Goal: Transaction & Acquisition: Purchase product/service

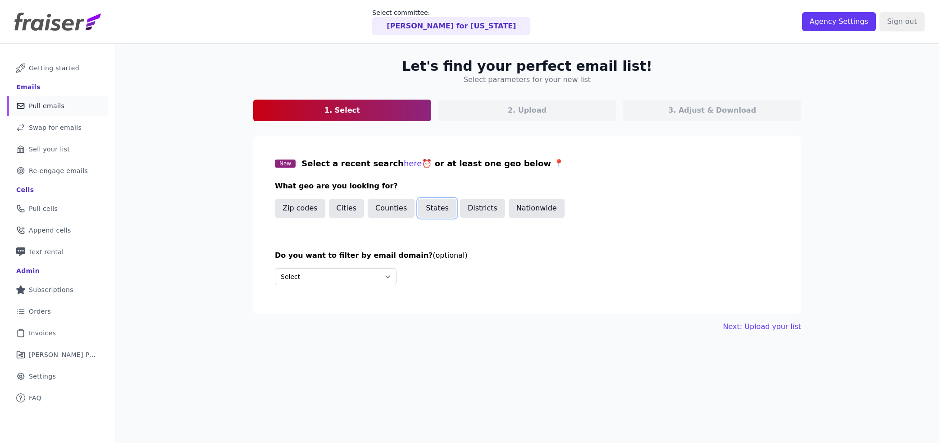
click at [437, 207] on button "States" at bounding box center [437, 208] width 38 height 19
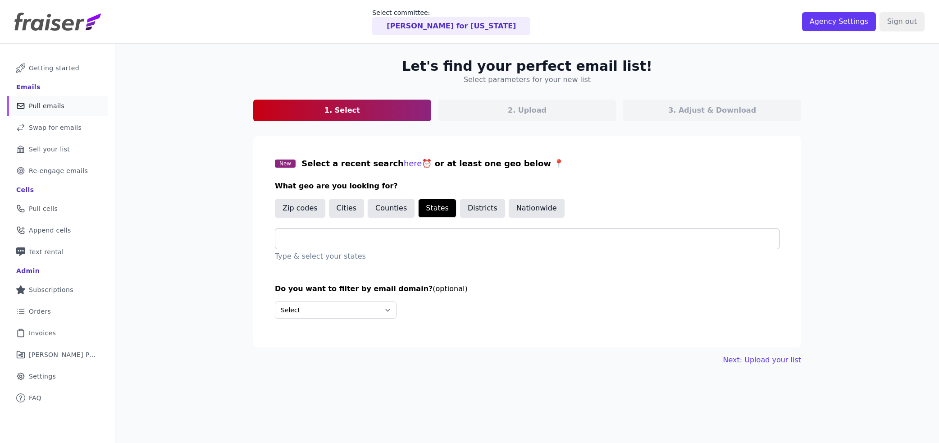
click at [412, 235] on input "text" at bounding box center [530, 238] width 496 height 11
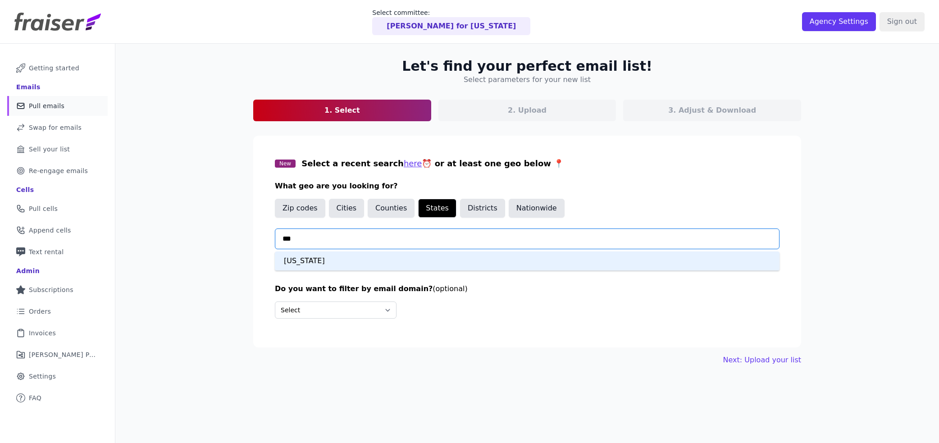
type input "****"
click at [384, 263] on div "[US_STATE]" at bounding box center [527, 260] width 505 height 19
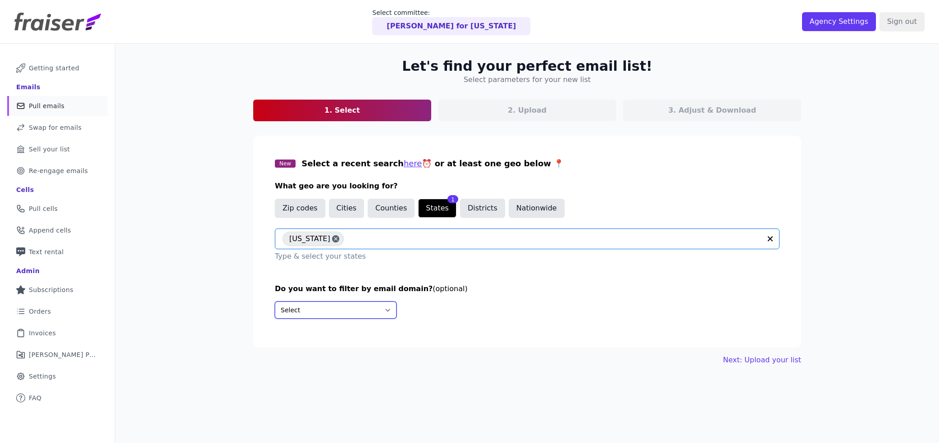
click at [336, 317] on select "Select Include only these domains Include none of these domains" at bounding box center [336, 309] width 122 height 17
select select "Include"
click at [275, 301] on select "Select Include only these domains Include none of these domains" at bounding box center [336, 309] width 122 height 17
click at [767, 396] on link "Next: Upload your list" at bounding box center [762, 393] width 78 height 11
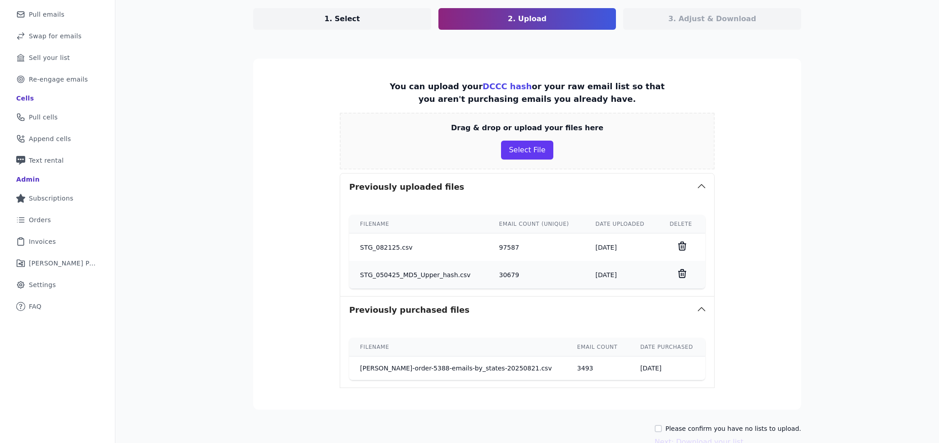
scroll to position [141, 0]
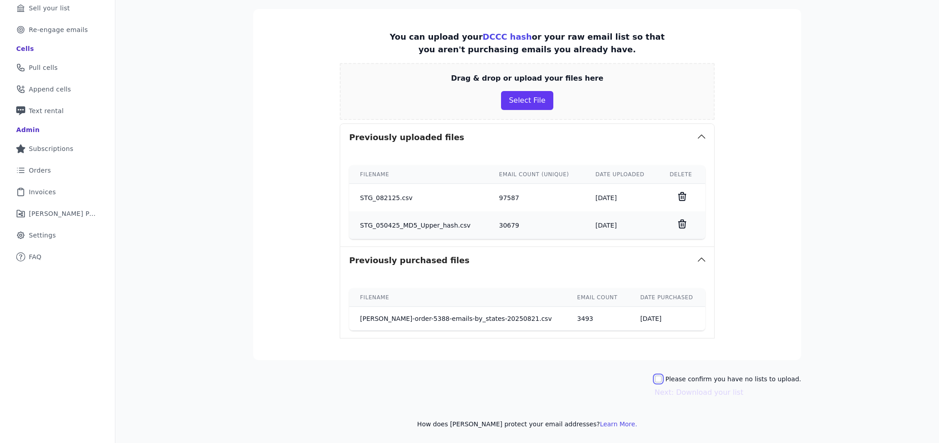
click at [662, 380] on input "Please confirm you have no lists to upload." at bounding box center [658, 378] width 7 height 7
checkbox input "true"
click at [714, 393] on button "Next: Download your list" at bounding box center [699, 392] width 89 height 11
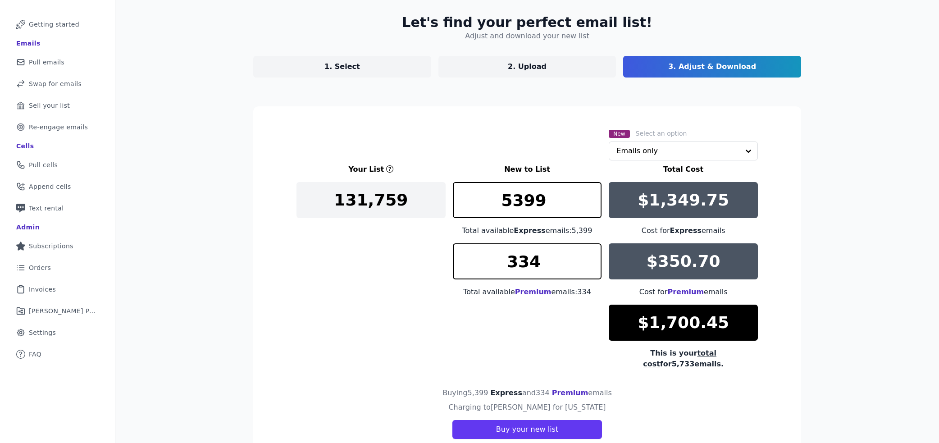
scroll to position [65, 0]
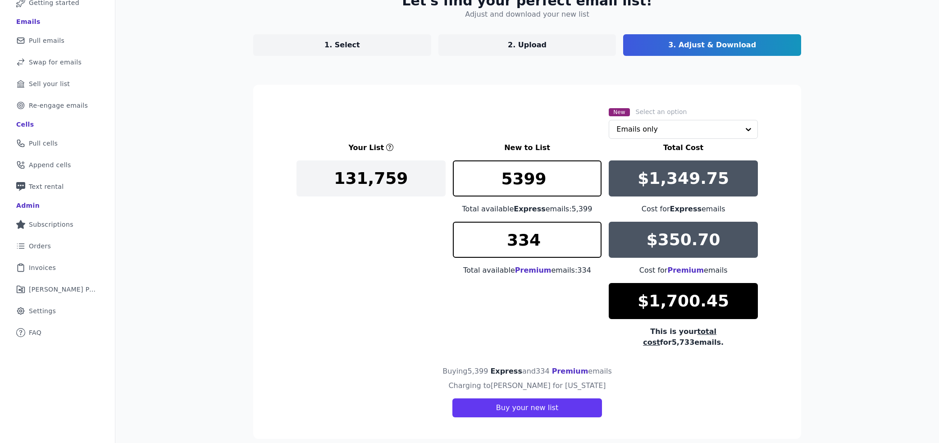
click at [525, 272] on span "Premium" at bounding box center [533, 270] width 36 height 9
click at [661, 129] on input "text" at bounding box center [677, 129] width 123 height 18
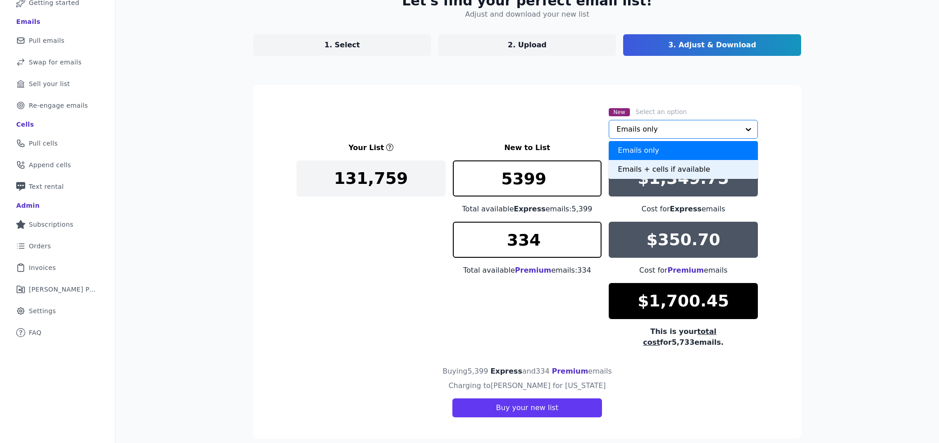
click at [659, 170] on div "Emails + cells if available" at bounding box center [683, 169] width 149 height 19
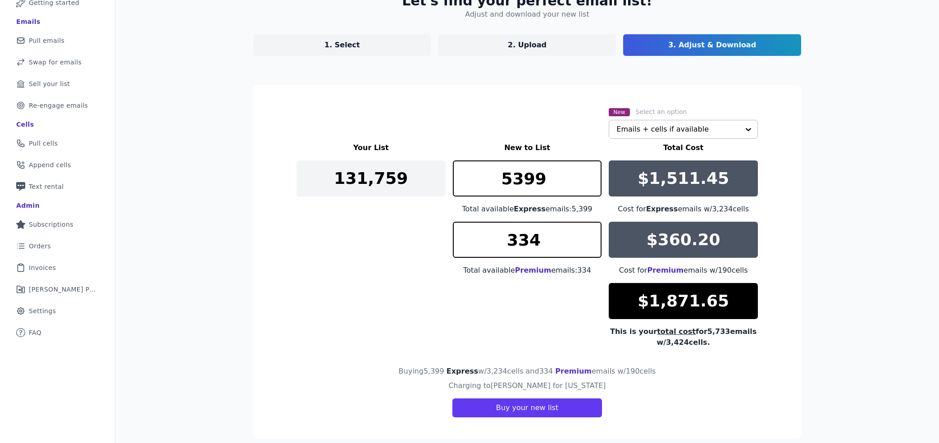
click at [526, 49] on p "2. Upload" at bounding box center [527, 45] width 39 height 11
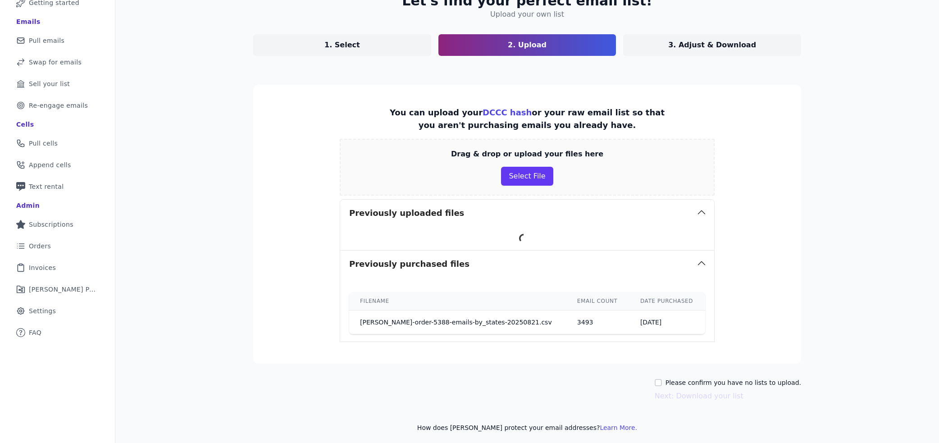
click at [387, 51] on link "1. Select" at bounding box center [342, 45] width 178 height 22
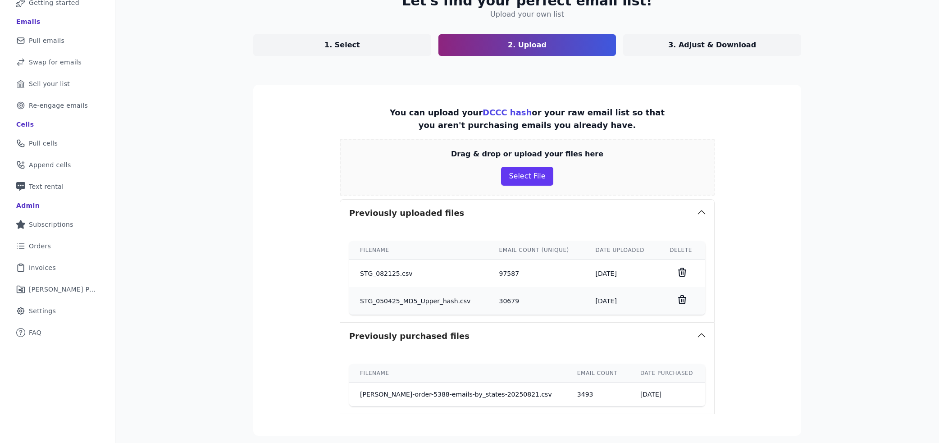
scroll to position [44, 0]
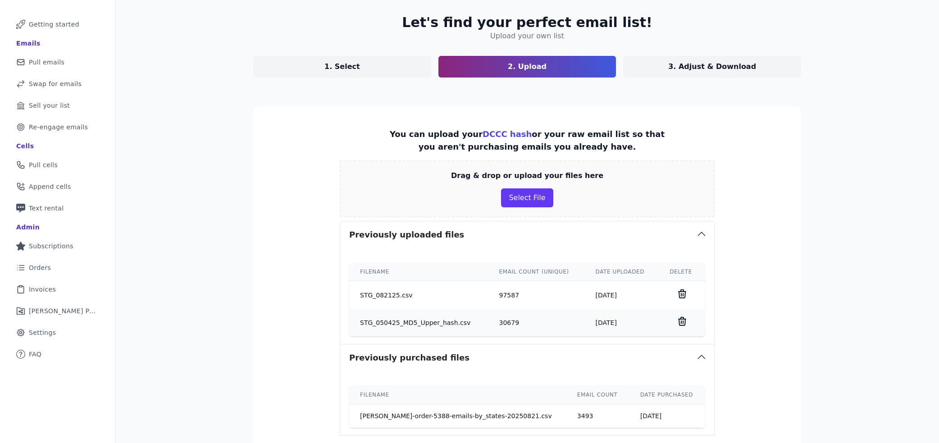
select select "Include"
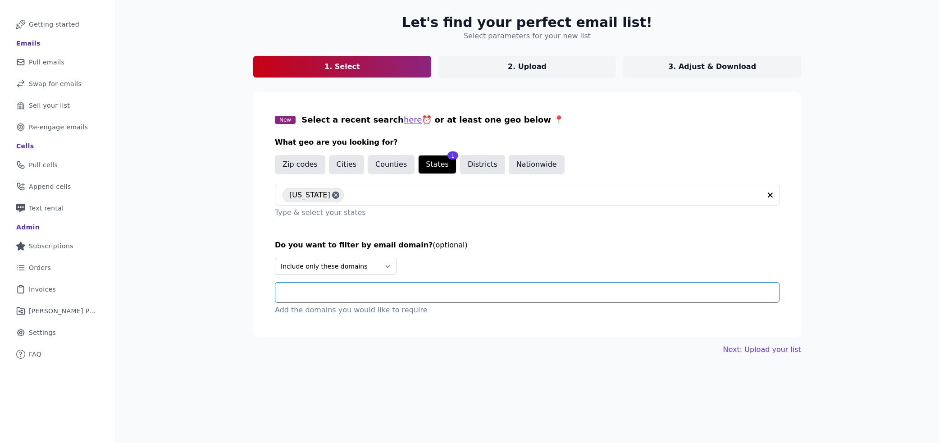
click at [367, 288] on input "text" at bounding box center [530, 292] width 496 height 11
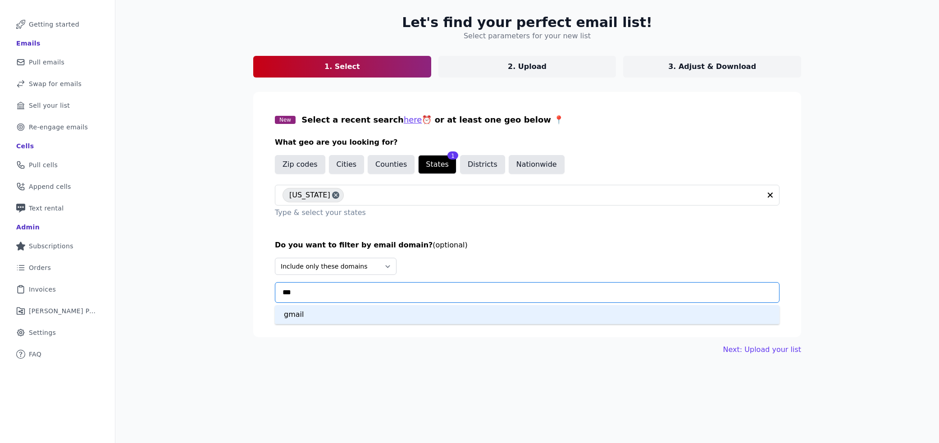
type input "****"
click at [387, 319] on div "gmail" at bounding box center [527, 314] width 505 height 19
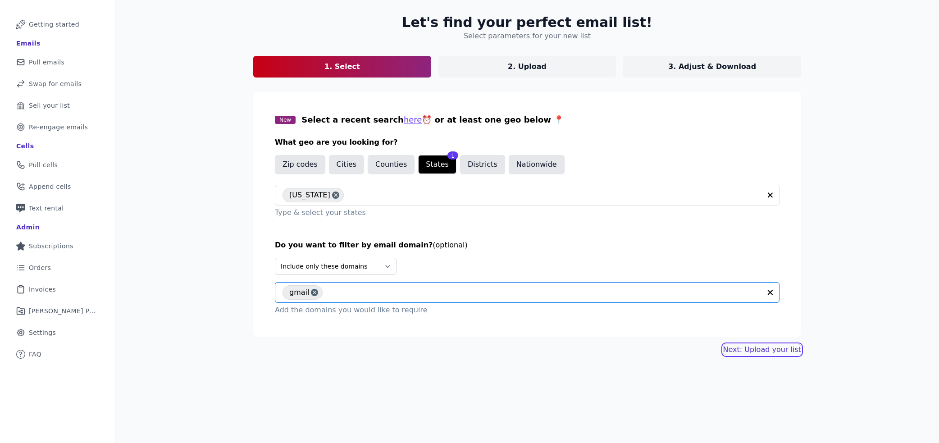
click at [773, 346] on link "Next: Upload your list" at bounding box center [762, 349] width 78 height 11
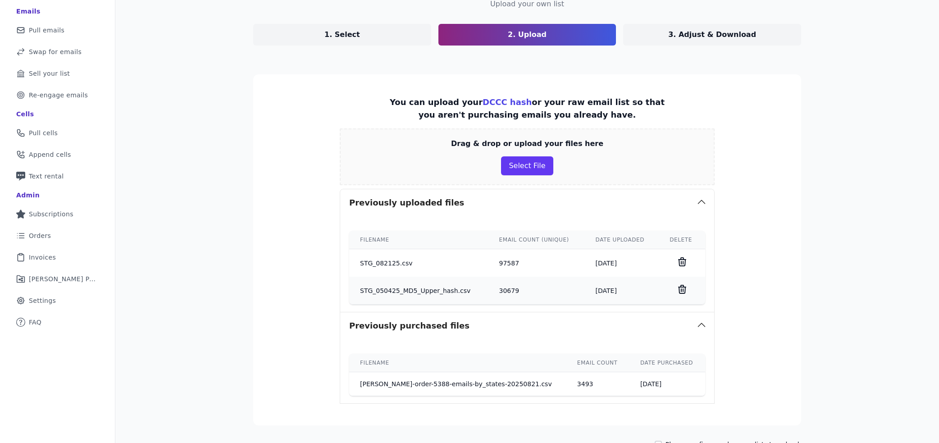
scroll to position [141, 0]
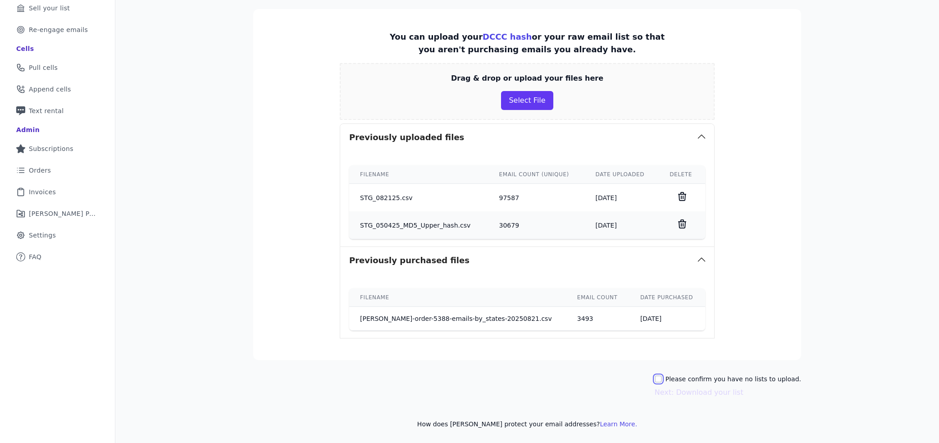
click at [662, 377] on input "Please confirm you have no lists to upload." at bounding box center [658, 378] width 7 height 7
checkbox input "true"
click at [699, 391] on button "Next: Download your list" at bounding box center [699, 392] width 89 height 11
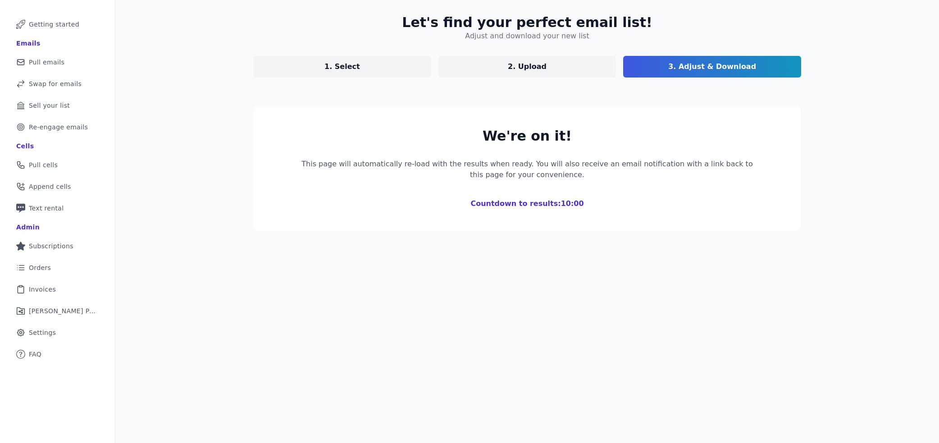
scroll to position [137, 0]
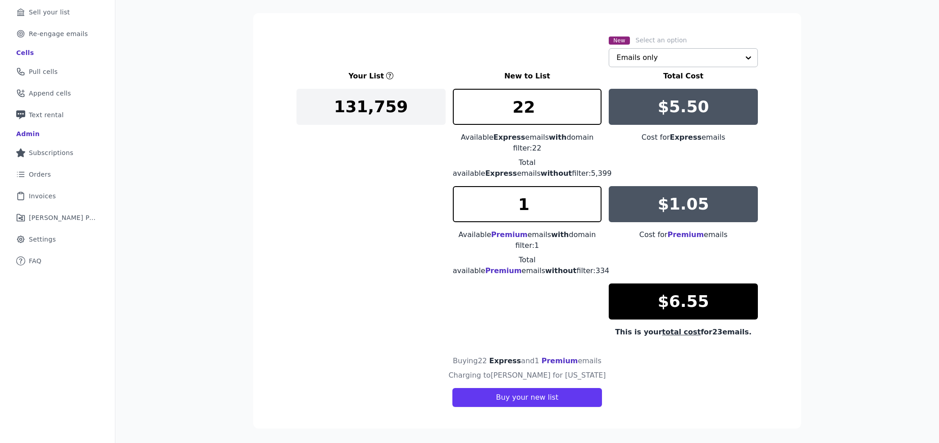
click at [641, 50] on input "text" at bounding box center [677, 58] width 123 height 18
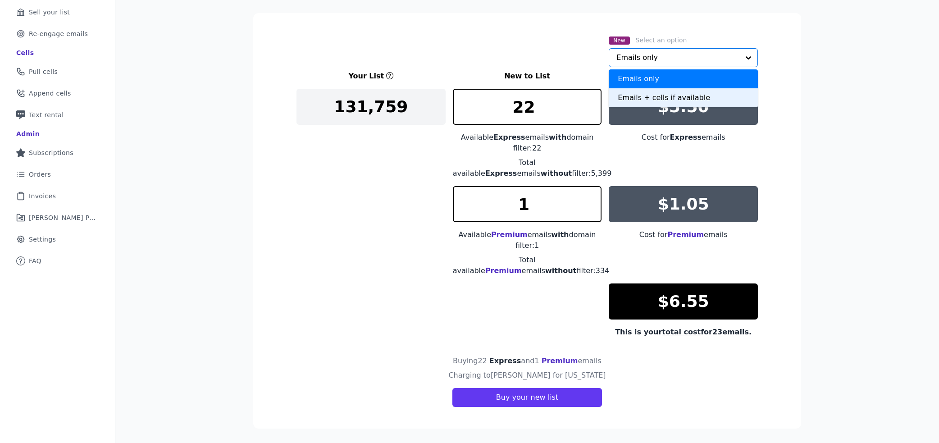
click at [641, 92] on div "Emails + cells if available" at bounding box center [683, 97] width 149 height 19
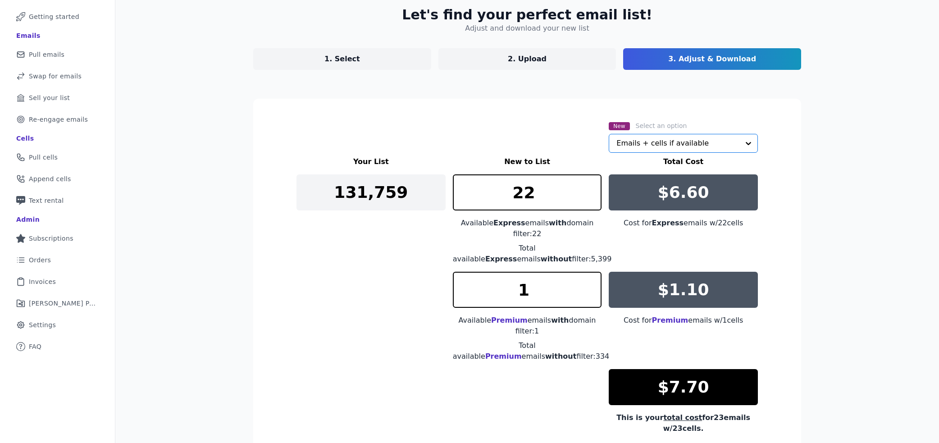
scroll to position [0, 0]
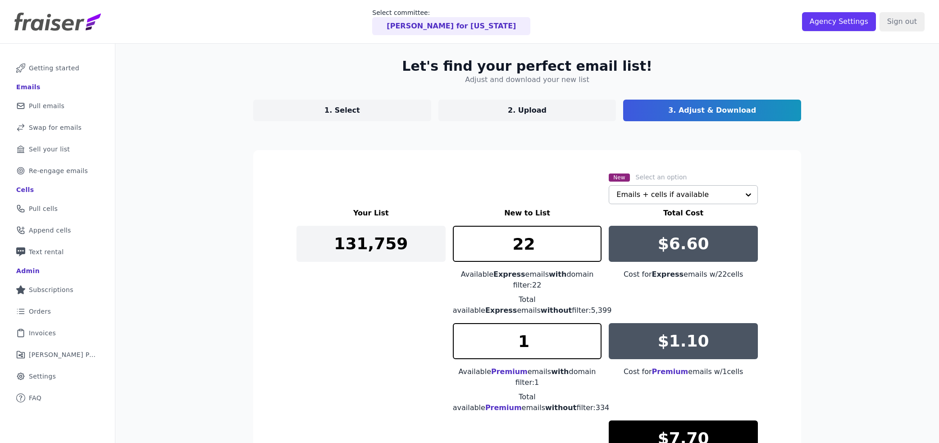
click at [360, 109] on link "1. Select" at bounding box center [342, 111] width 178 height 22
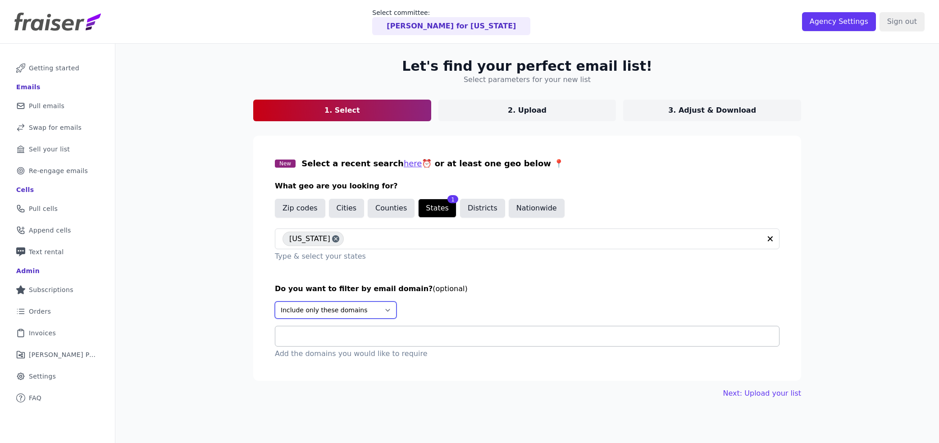
click at [359, 309] on select "Select Include only these domains Include none of these domains" at bounding box center [336, 309] width 122 height 17
select select "None"
click at [275, 301] on select "Select Include only these domains Include none of these domains" at bounding box center [336, 309] width 122 height 17
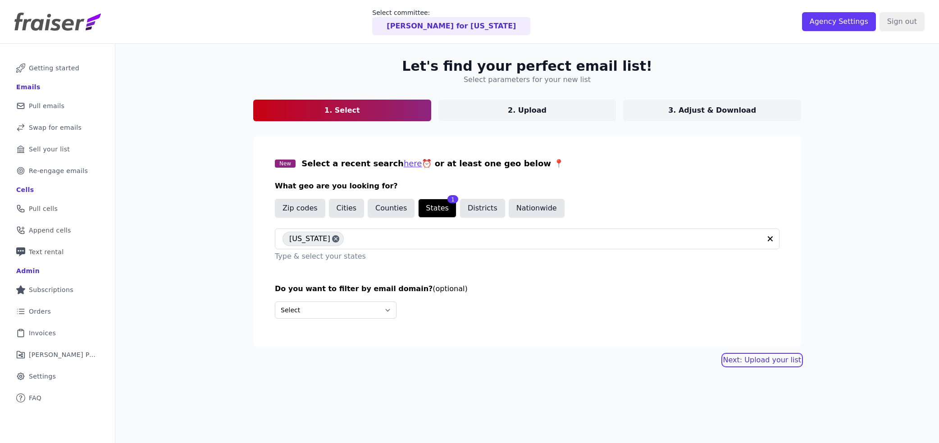
click at [770, 364] on link "Next: Upload your list" at bounding box center [762, 360] width 78 height 11
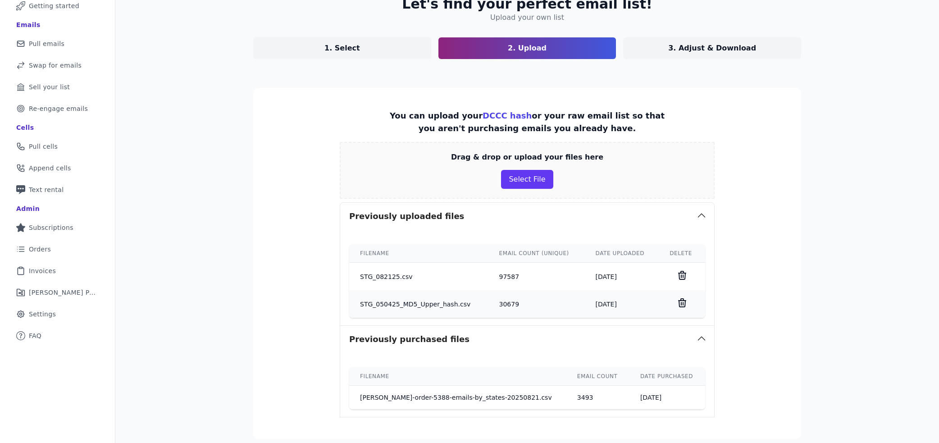
scroll to position [141, 0]
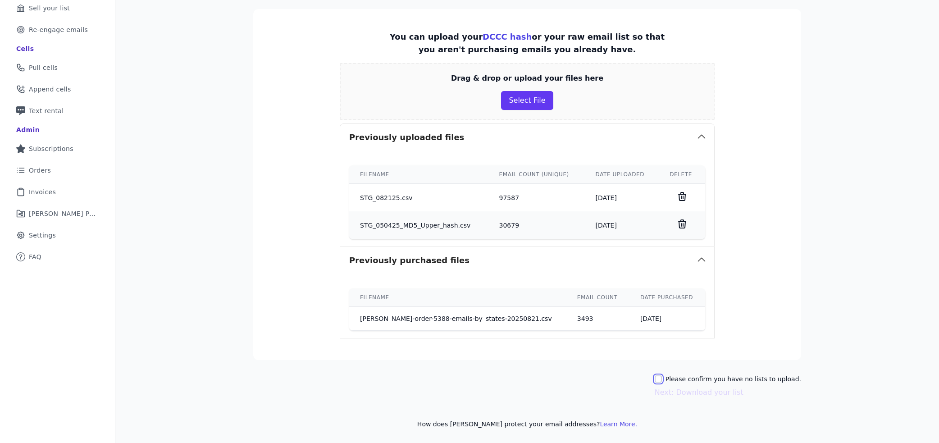
click at [662, 378] on input "Please confirm you have no lists to upload." at bounding box center [658, 378] width 7 height 7
checkbox input "true"
click at [691, 390] on button "Next: Download your list" at bounding box center [699, 392] width 89 height 11
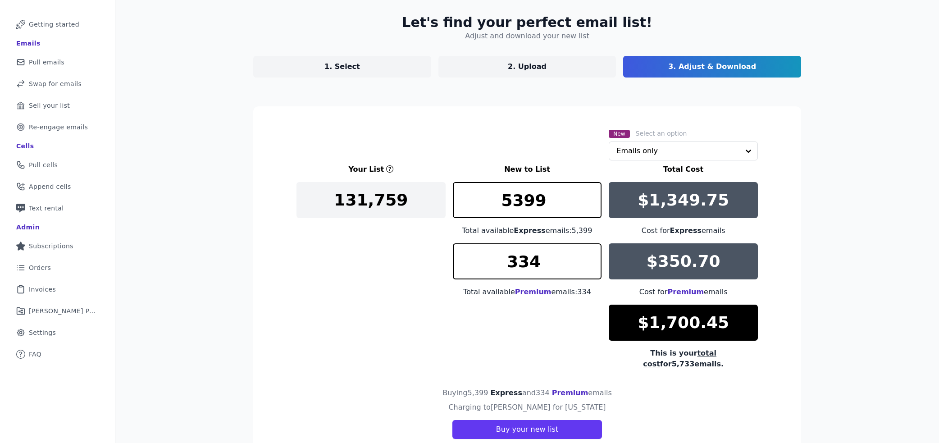
scroll to position [65, 0]
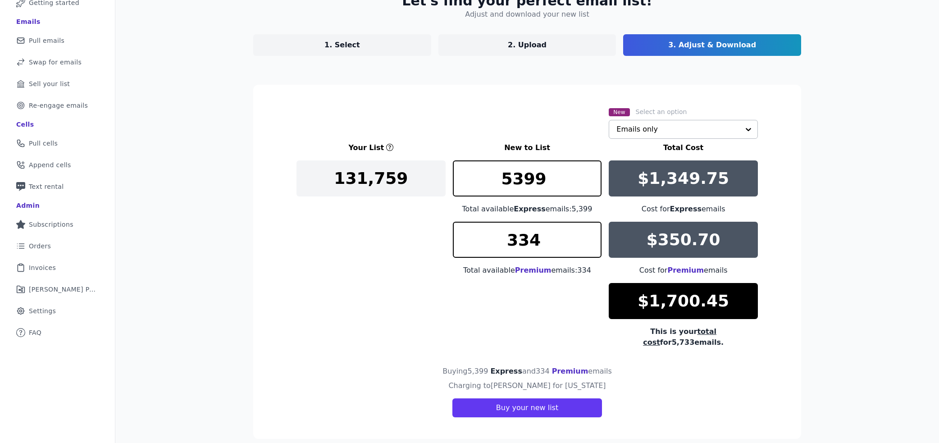
click at [668, 128] on input "text" at bounding box center [677, 129] width 123 height 18
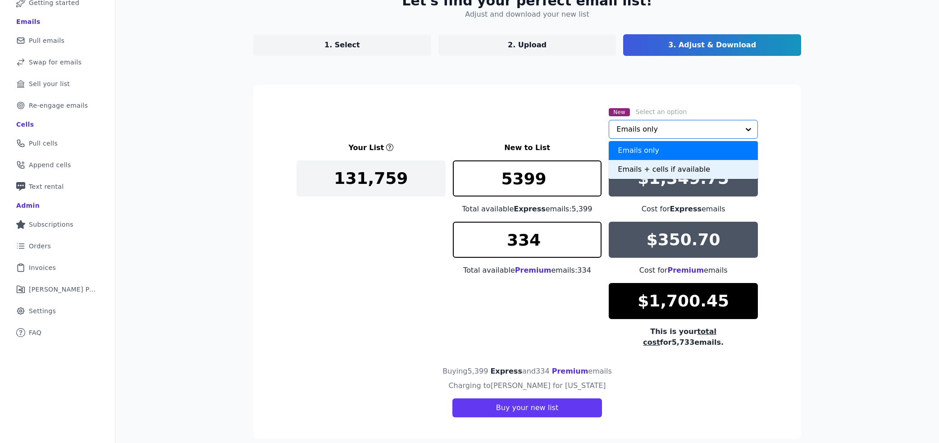
click at [657, 170] on div "Emails + cells if available" at bounding box center [683, 169] width 149 height 19
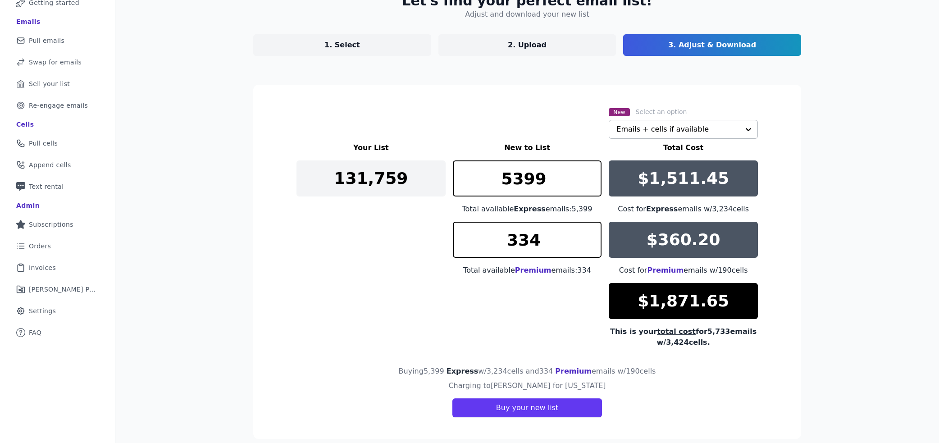
click at [470, 100] on section "New Select an option Emails + cells if available Your List New to List Total Co…" at bounding box center [527, 262] width 548 height 354
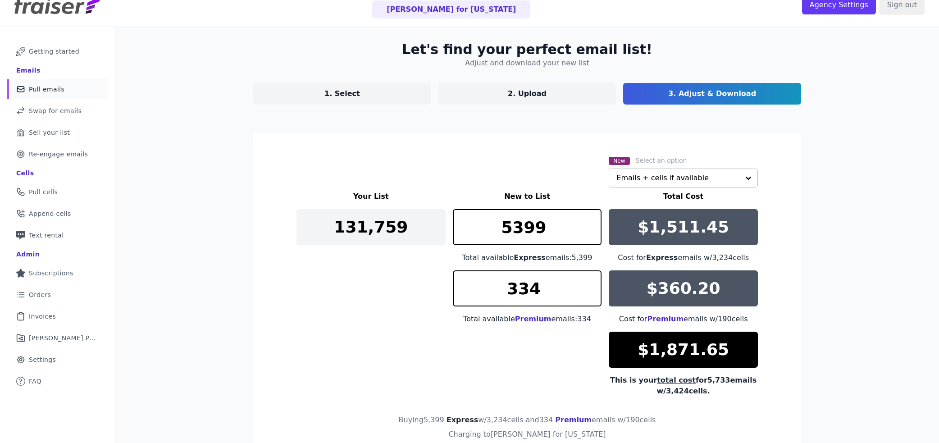
scroll to position [0, 0]
